Goal: Information Seeking & Learning: Learn about a topic

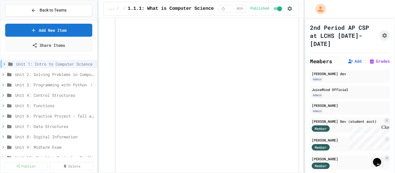
scroll to position [7, 0]
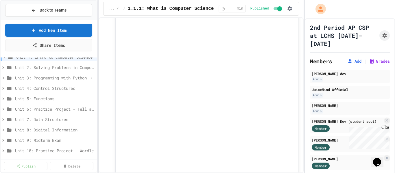
click at [3, 78] on icon at bounding box center [3, 78] width 2 height 3
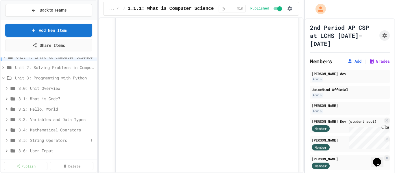
click at [44, 142] on span "3.5: String Operators" at bounding box center [54, 140] width 70 height 6
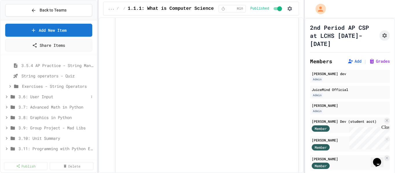
scroll to position [134, 0]
click at [5, 98] on icon at bounding box center [6, 96] width 5 height 5
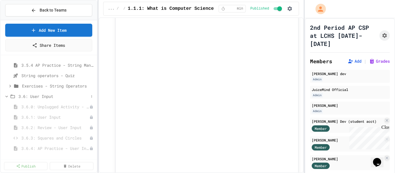
click at [35, 96] on span "3.6: User Input" at bounding box center [54, 96] width 70 height 6
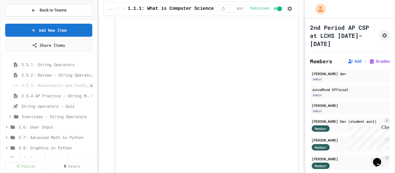
scroll to position [105, 0]
click at [10, 115] on icon at bounding box center [10, 115] width 5 height 5
click at [56, 126] on span "Fix the Message" at bounding box center [57, 126] width 64 height 6
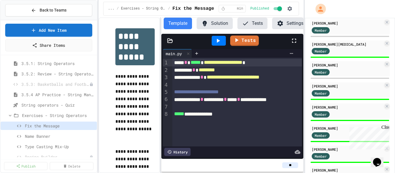
scroll to position [388, 0]
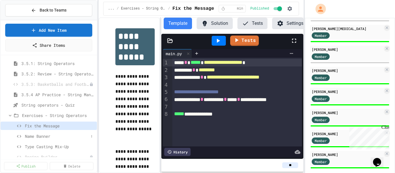
click at [43, 136] on span "Name Banner" at bounding box center [57, 136] width 64 height 6
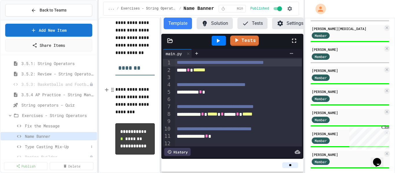
click at [39, 147] on span "Type Casting Mix-Up" at bounding box center [57, 147] width 64 height 6
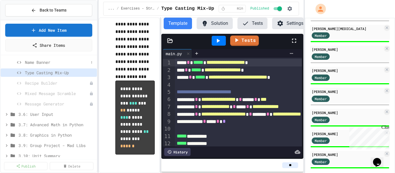
scroll to position [180, 0]
click at [37, 115] on span "3.6: User Input" at bounding box center [54, 114] width 70 height 6
click at [58, 133] on span "3.6.1: User Input" at bounding box center [52, 134] width 62 height 6
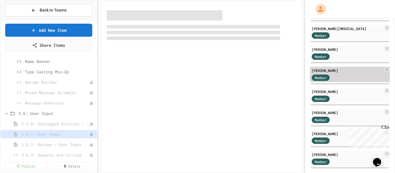
select select "***"
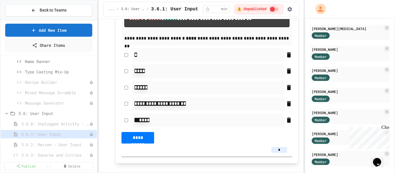
scroll to position [2681, 0]
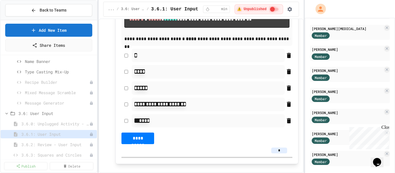
click at [202, 43] on p "**********" at bounding box center [206, 39] width 165 height 8
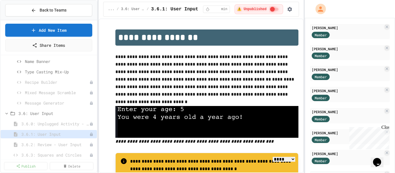
scroll to position [84, 0]
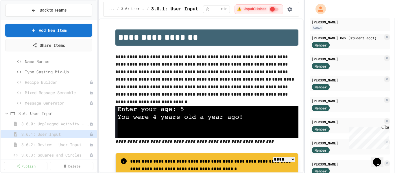
click at [334, 98] on div "[PERSON_NAME]" at bounding box center [347, 100] width 71 height 5
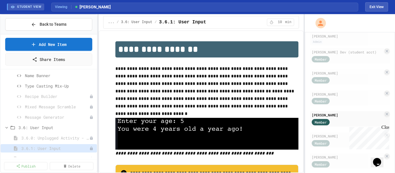
click at [229, 71] on p "**********" at bounding box center [206, 87] width 183 height 45
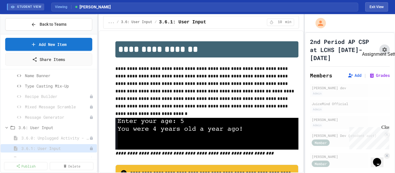
click at [383, 47] on icon "Assignment Settings" at bounding box center [385, 49] width 5 height 5
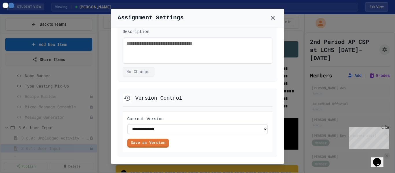
scroll to position [395, 0]
click at [275, 20] on icon at bounding box center [272, 17] width 7 height 7
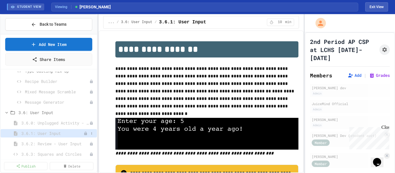
scroll to position [194, 0]
click at [66, 144] on span "3.6.2: Review - User Input" at bounding box center [52, 144] width 62 height 6
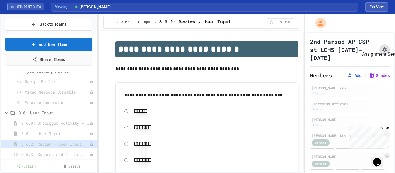
click at [387, 47] on icon "Assignment Settings" at bounding box center [385, 50] width 6 height 6
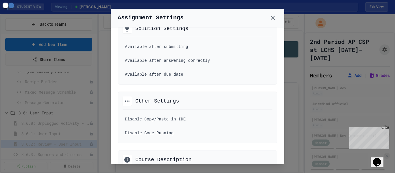
scroll to position [243, 0]
click at [272, 19] on icon at bounding box center [272, 17] width 7 height 7
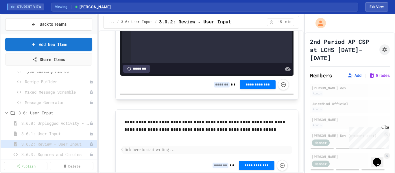
scroll to position [896, 0]
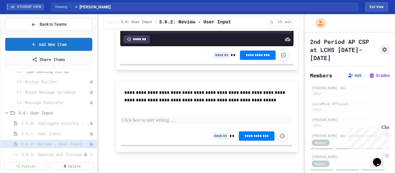
click at [56, 155] on span "3.6.3: Squares and Circles" at bounding box center [52, 155] width 62 height 6
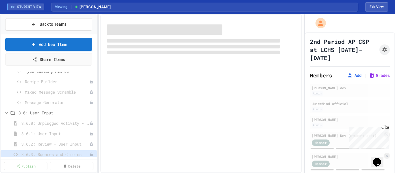
scroll to position [196, 0]
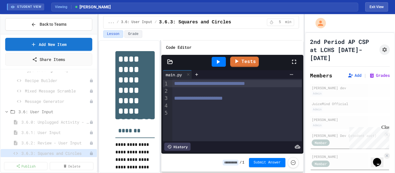
click at [56, 155] on span "3.6.3: Squares and Circles" at bounding box center [55, 153] width 68 height 6
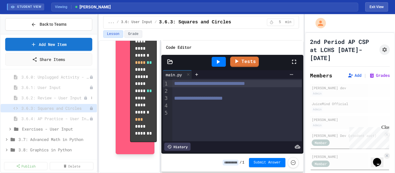
scroll to position [242, 0]
click at [52, 119] on span "3.6.4: AP Practice - User Input" at bounding box center [52, 118] width 62 height 6
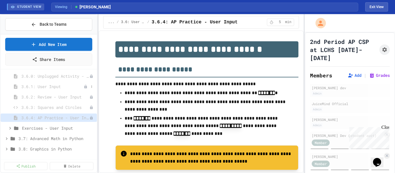
click at [56, 87] on span "3.6.1: User Input" at bounding box center [52, 87] width 62 height 6
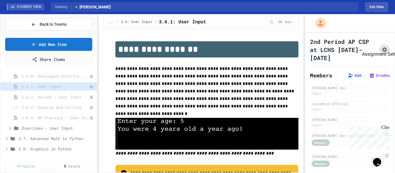
click at [386, 47] on icon "Assignment Settings" at bounding box center [385, 50] width 6 height 6
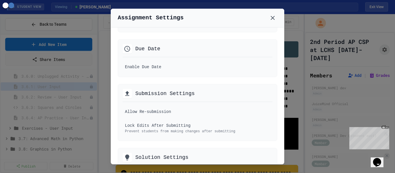
scroll to position [117, 0]
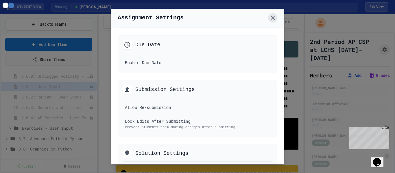
click at [273, 18] on icon at bounding box center [273, 18] width 4 height 4
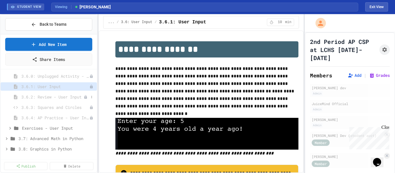
click at [78, 96] on span "3.6.2: Review - User Input" at bounding box center [52, 97] width 62 height 6
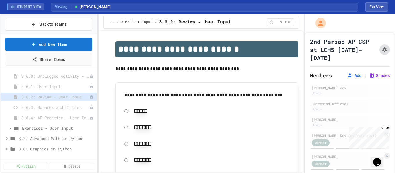
click at [385, 47] on icon "Assignment Settings" at bounding box center [385, 50] width 6 height 6
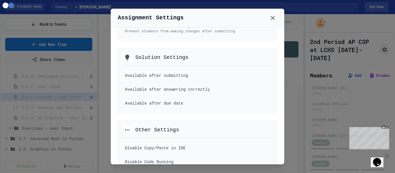
scroll to position [222, 0]
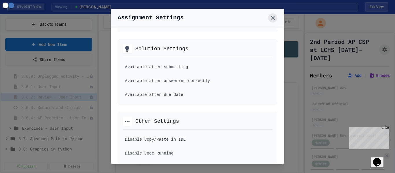
click at [275, 16] on icon at bounding box center [272, 17] width 7 height 7
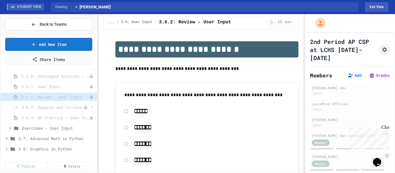
click at [71, 108] on span "3.6.3: Squares and Circles" at bounding box center [52, 107] width 62 height 6
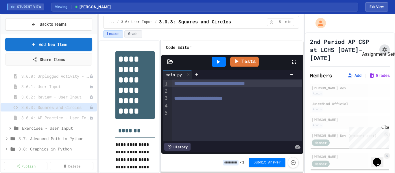
click at [385, 47] on icon "Assignment Settings" at bounding box center [385, 49] width 5 height 5
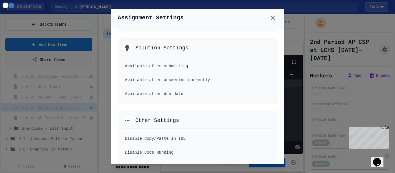
scroll to position [224, 0]
click at [274, 17] on icon at bounding box center [272, 17] width 7 height 7
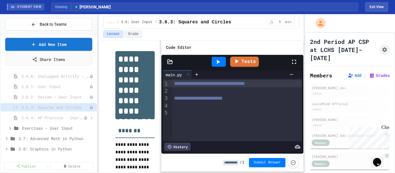
click at [78, 117] on span "3.6.4: AP Practice - User Input" at bounding box center [52, 118] width 62 height 6
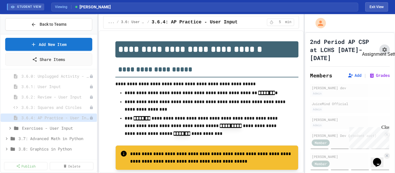
click at [386, 47] on icon "Assignment Settings" at bounding box center [385, 49] width 5 height 5
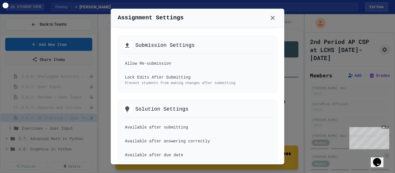
scroll to position [166, 0]
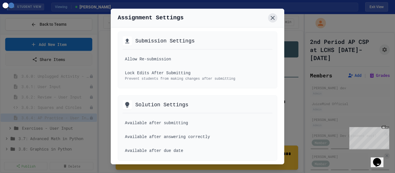
click at [273, 16] on icon at bounding box center [272, 17] width 7 height 7
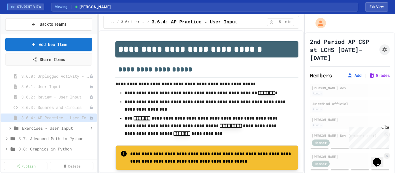
click at [10, 129] on icon at bounding box center [10, 128] width 2 height 3
click at [45, 139] on span "Personal Greeting" at bounding box center [54, 139] width 59 height 6
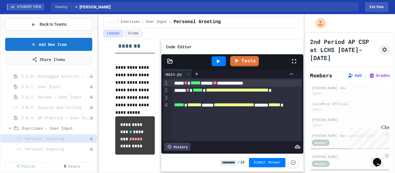
scroll to position [166, 0]
click at [58, 148] on span "Personal Greeting" at bounding box center [54, 149] width 59 height 6
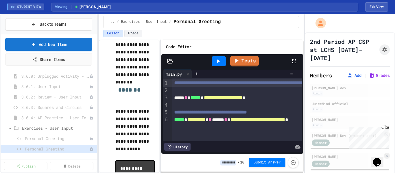
scroll to position [181, 0]
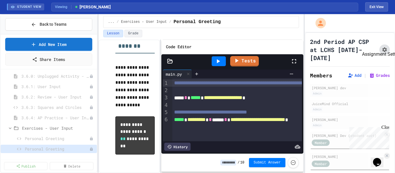
click at [386, 49] on button "Assignment Settings" at bounding box center [385, 50] width 10 height 10
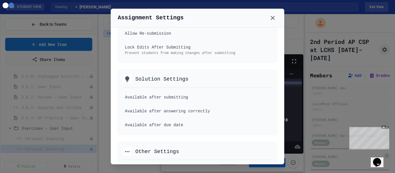
scroll to position [195, 0]
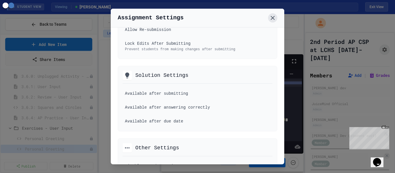
click at [275, 19] on icon at bounding box center [272, 17] width 7 height 7
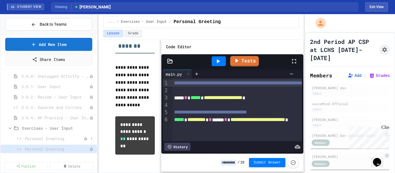
click at [47, 139] on span "Personal Greeting" at bounding box center [54, 139] width 59 height 6
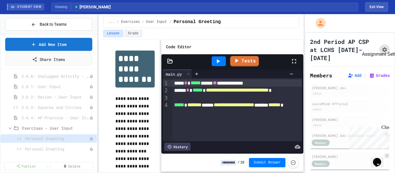
click at [385, 47] on icon "Assignment Settings" at bounding box center [385, 50] width 6 height 6
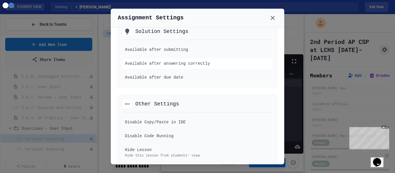
scroll to position [240, 0]
click at [273, 19] on icon at bounding box center [272, 17] width 7 height 7
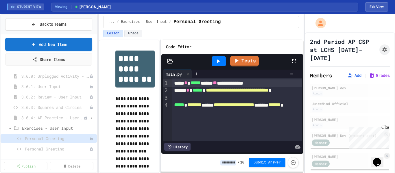
click at [64, 116] on span "3.6.4: AP Practice - User Input" at bounding box center [52, 118] width 62 height 6
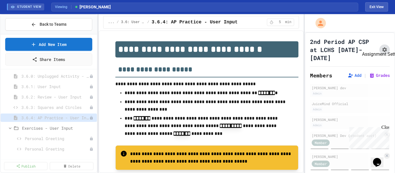
click at [383, 47] on icon "Assignment Settings" at bounding box center [385, 49] width 5 height 5
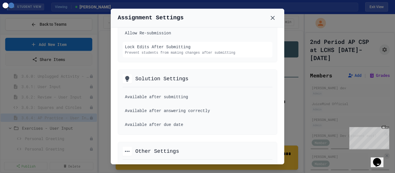
scroll to position [192, 0]
click at [272, 16] on icon at bounding box center [272, 17] width 7 height 7
